Goal: Find specific page/section: Find specific page/section

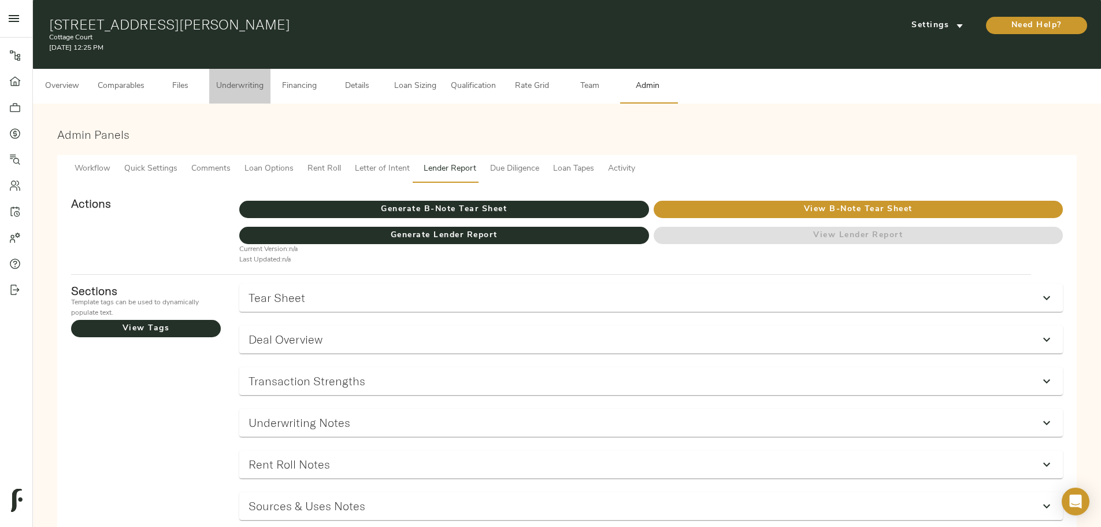
click at [271, 69] on button "Underwriting" at bounding box center [239, 86] width 61 height 35
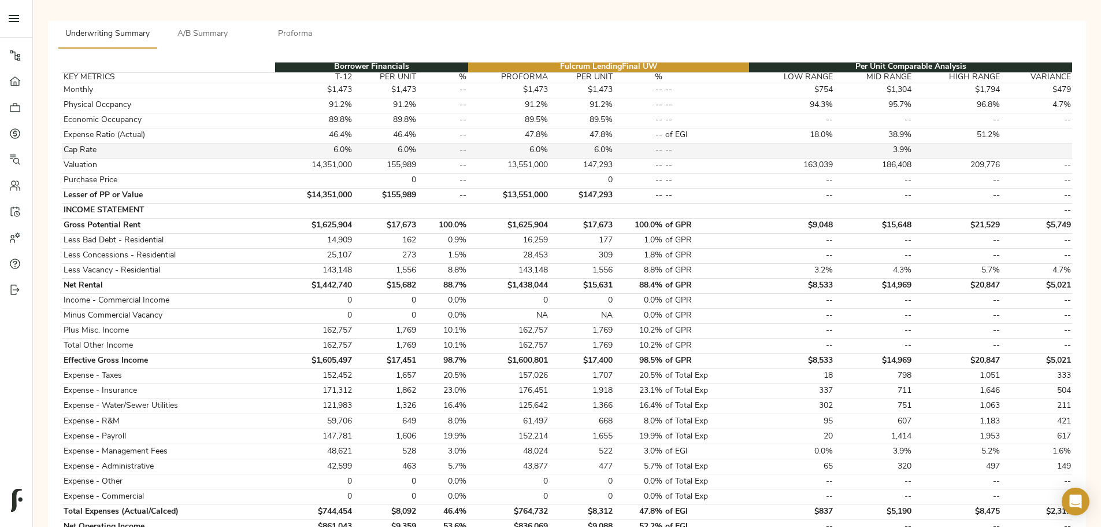
scroll to position [289, 0]
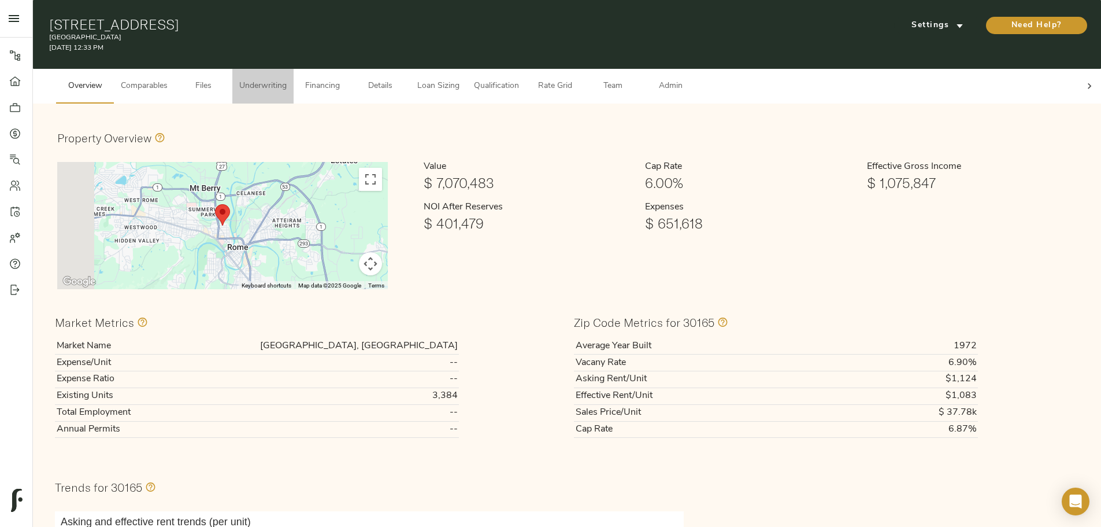
click at [287, 79] on span "Underwriting" at bounding box center [262, 86] width 47 height 14
